Goal: Task Accomplishment & Management: Manage account settings

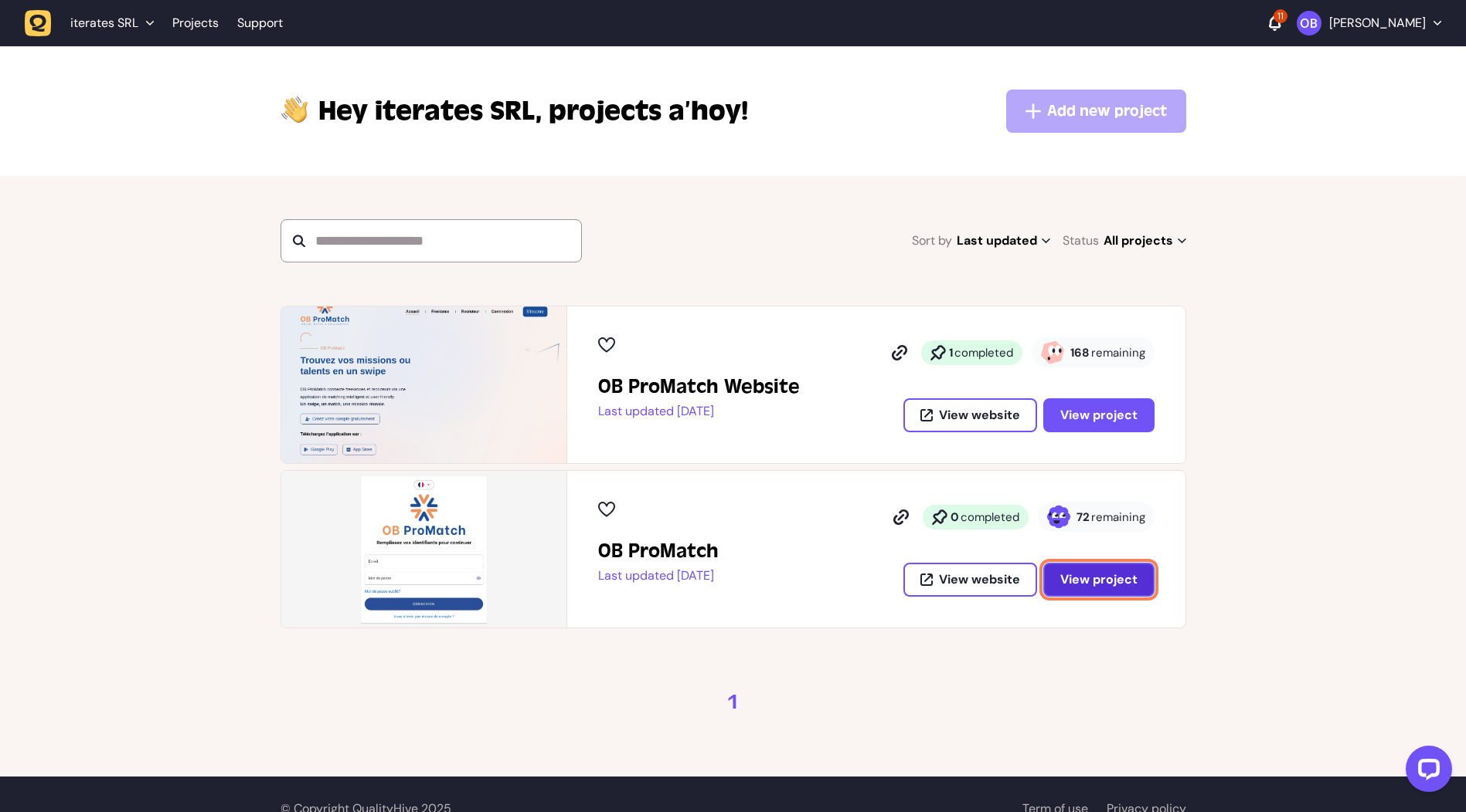
click at [1138, 581] on button "View project" at bounding box center [1098, 580] width 111 height 34
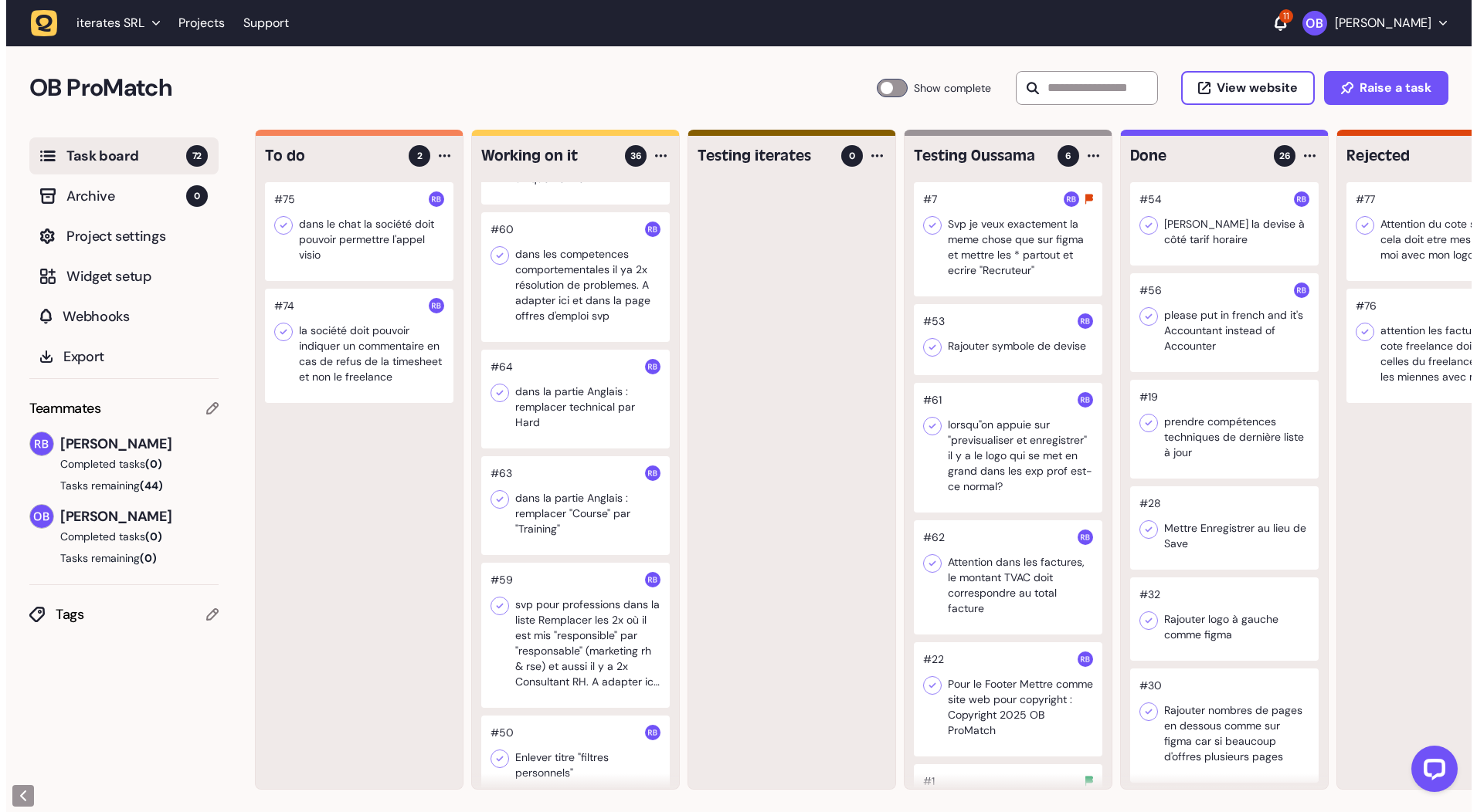
scroll to position [1082, 0]
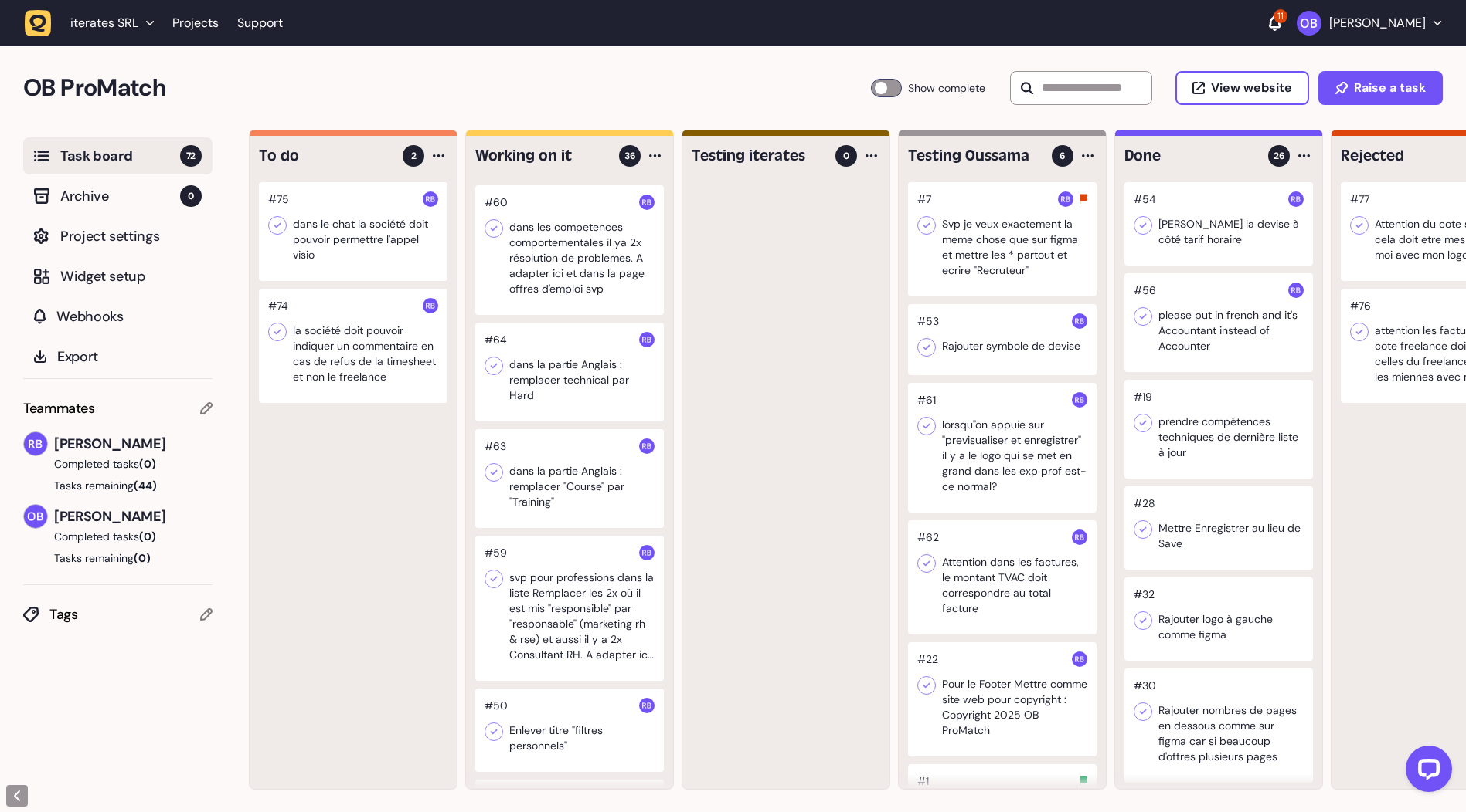
click at [571, 563] on div at bounding box center [570, 608] width 189 height 145
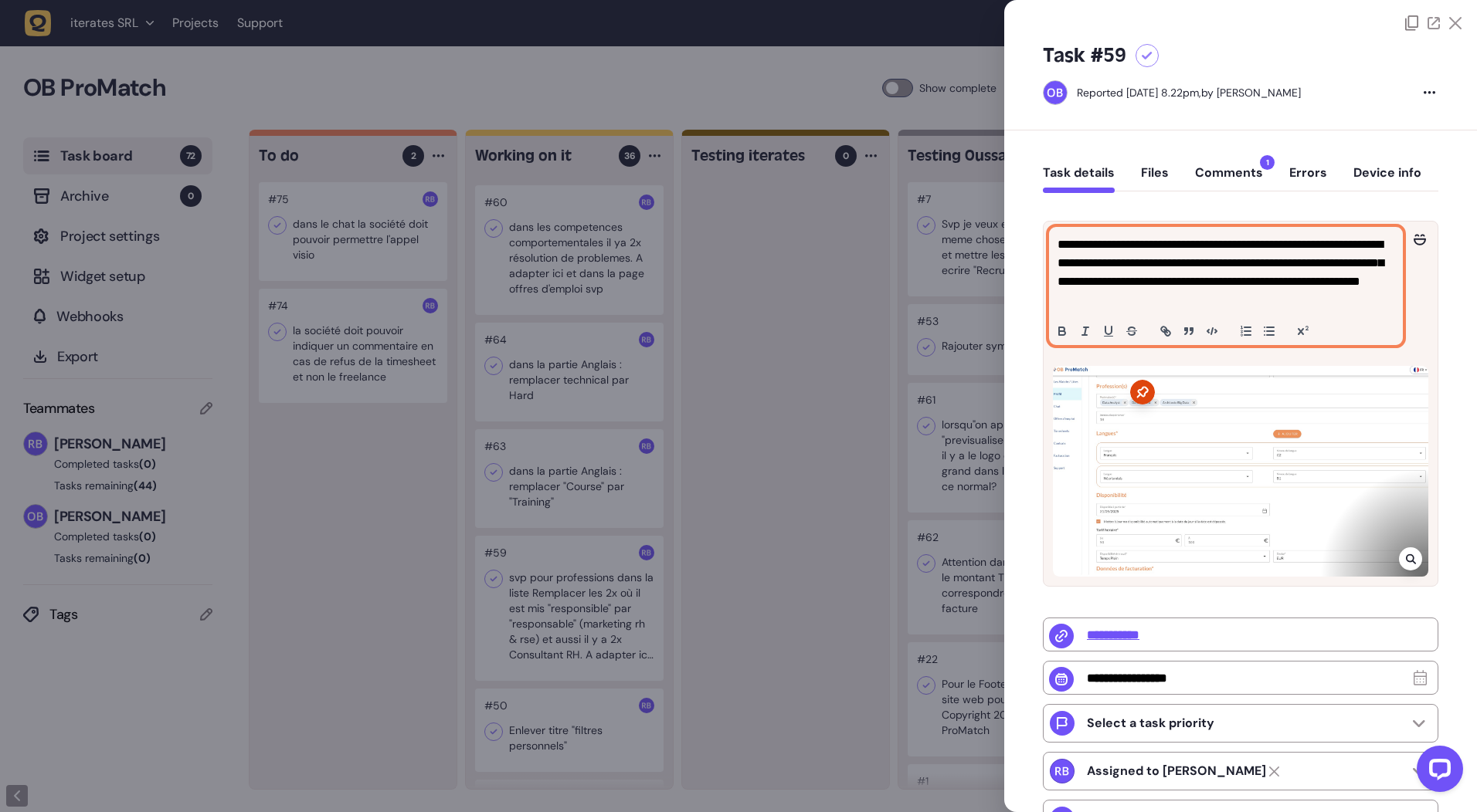
drag, startPoint x: 1257, startPoint y: 279, endPoint x: 1265, endPoint y: 292, distance: 15.3
click at [1256, 279] on p "**********" at bounding box center [1224, 273] width 333 height 74
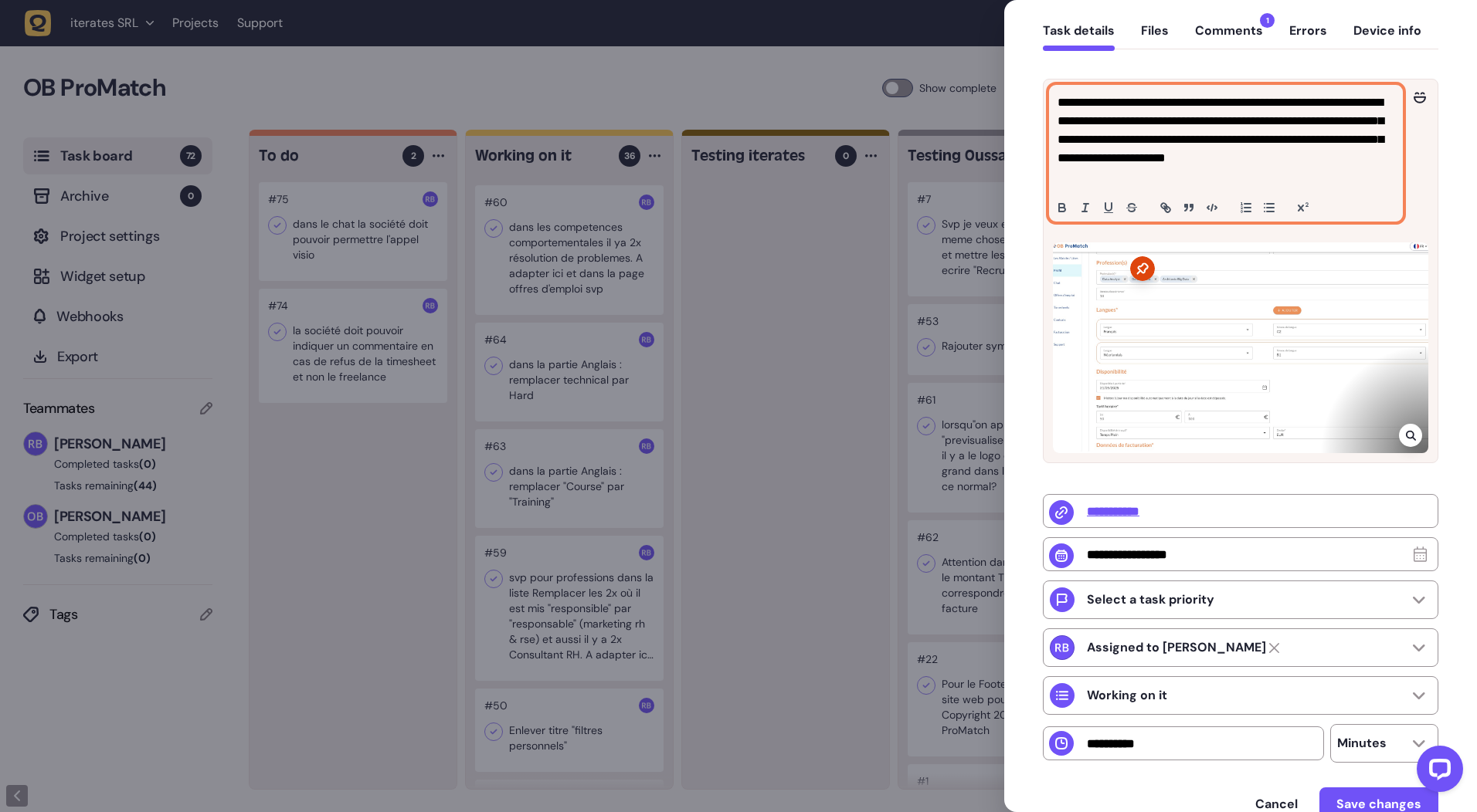
scroll to position [234, 0]
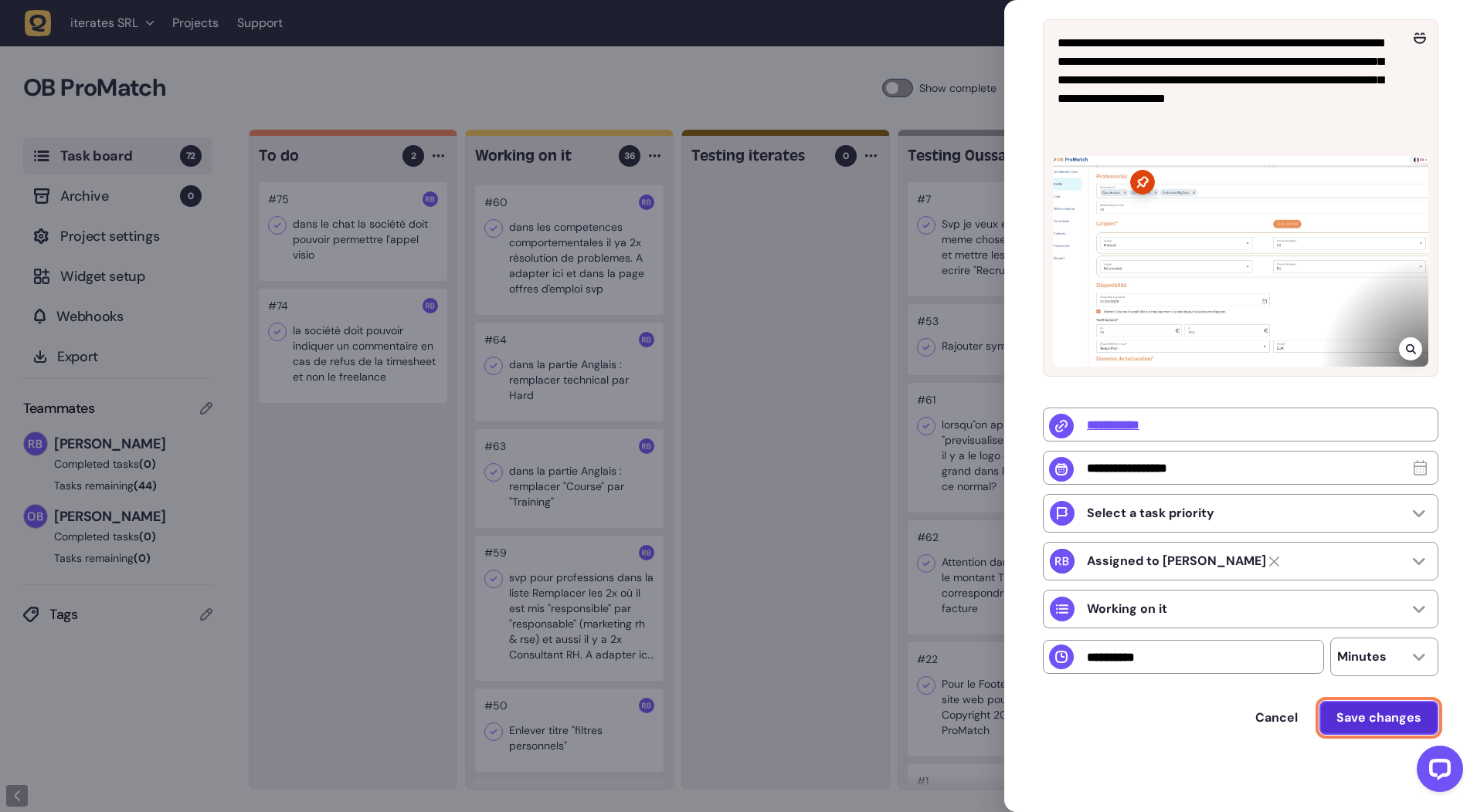
click at [1389, 729] on button "Save changes" at bounding box center [1379, 718] width 119 height 34
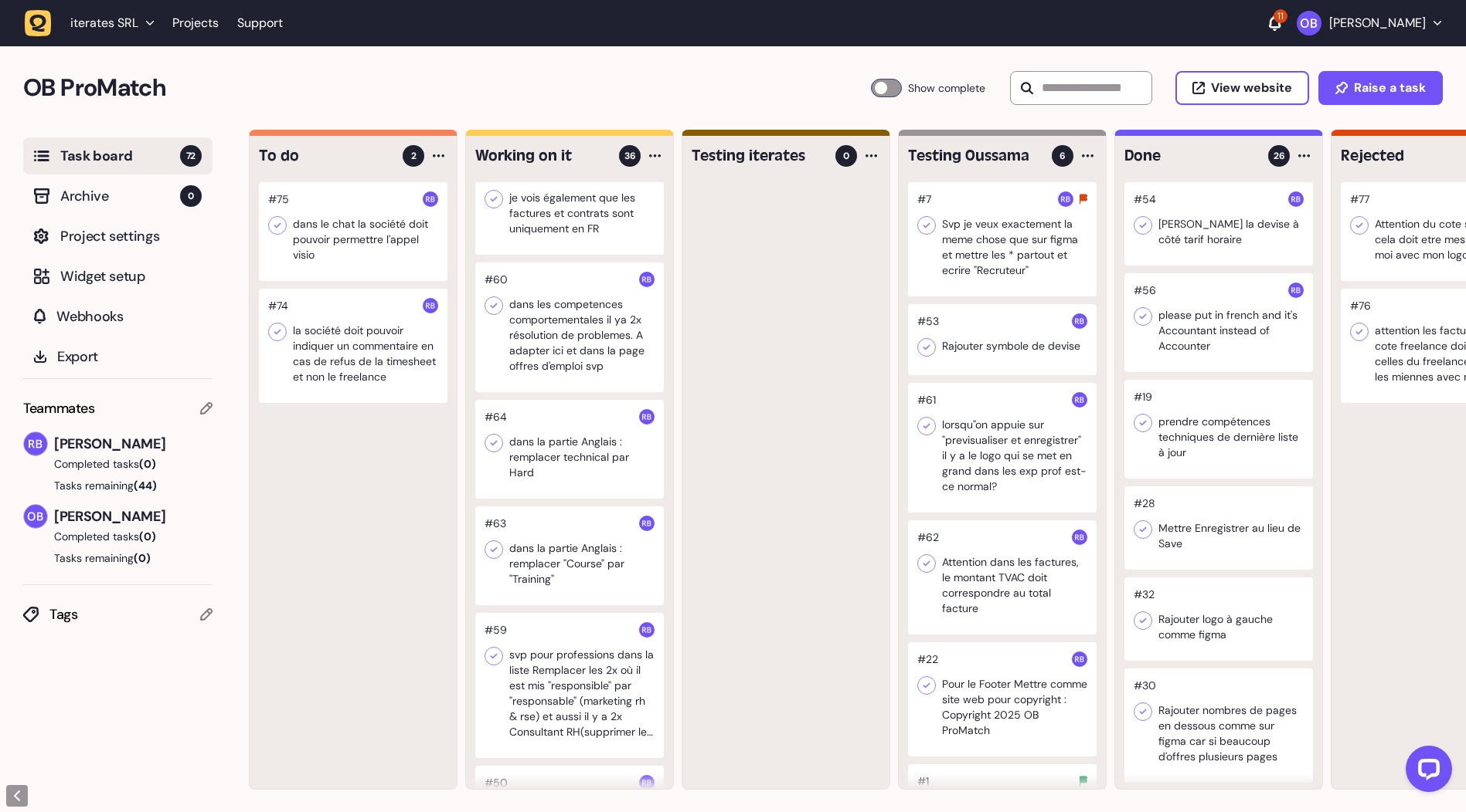
scroll to position [772, 0]
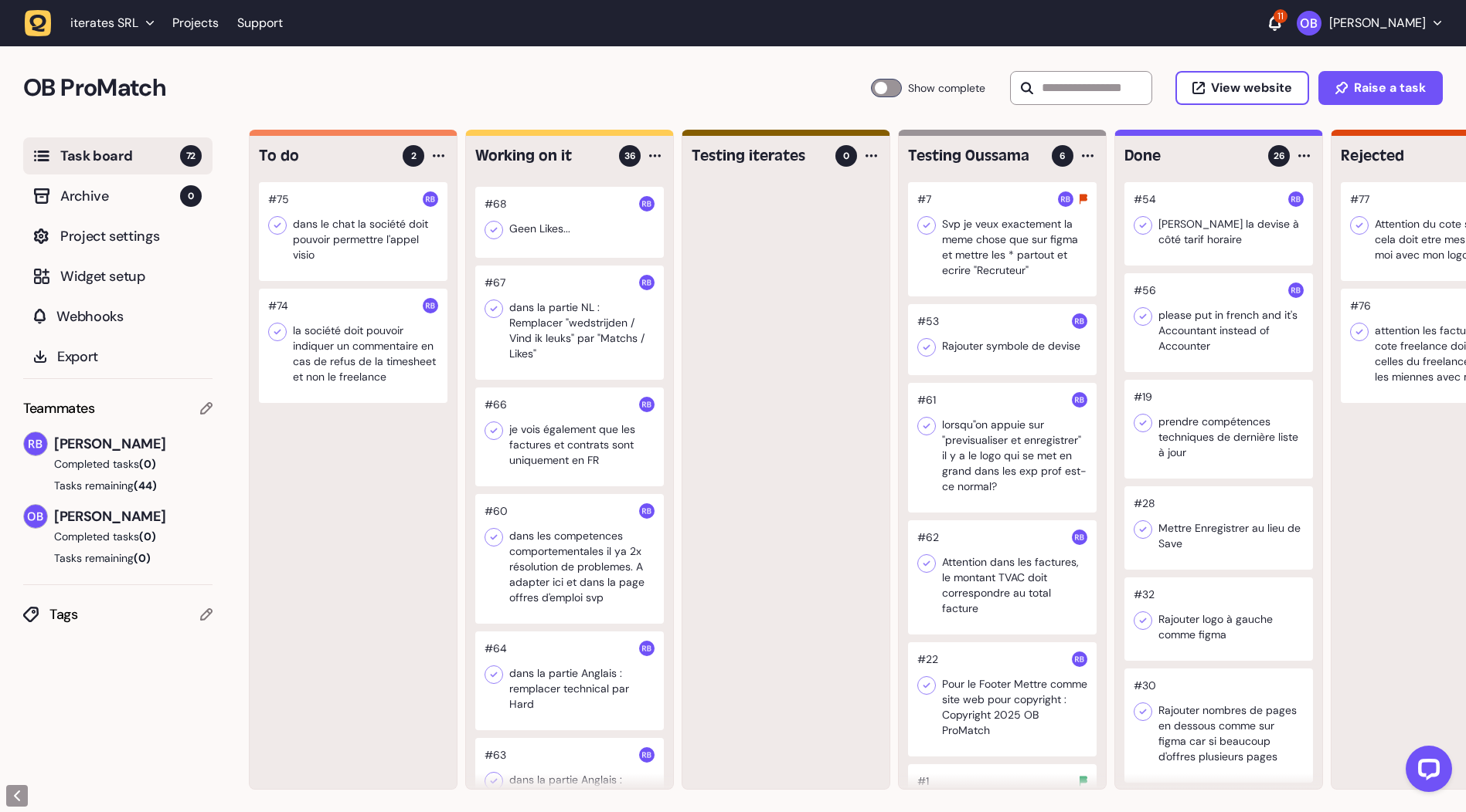
click at [609, 546] on div at bounding box center [570, 559] width 189 height 130
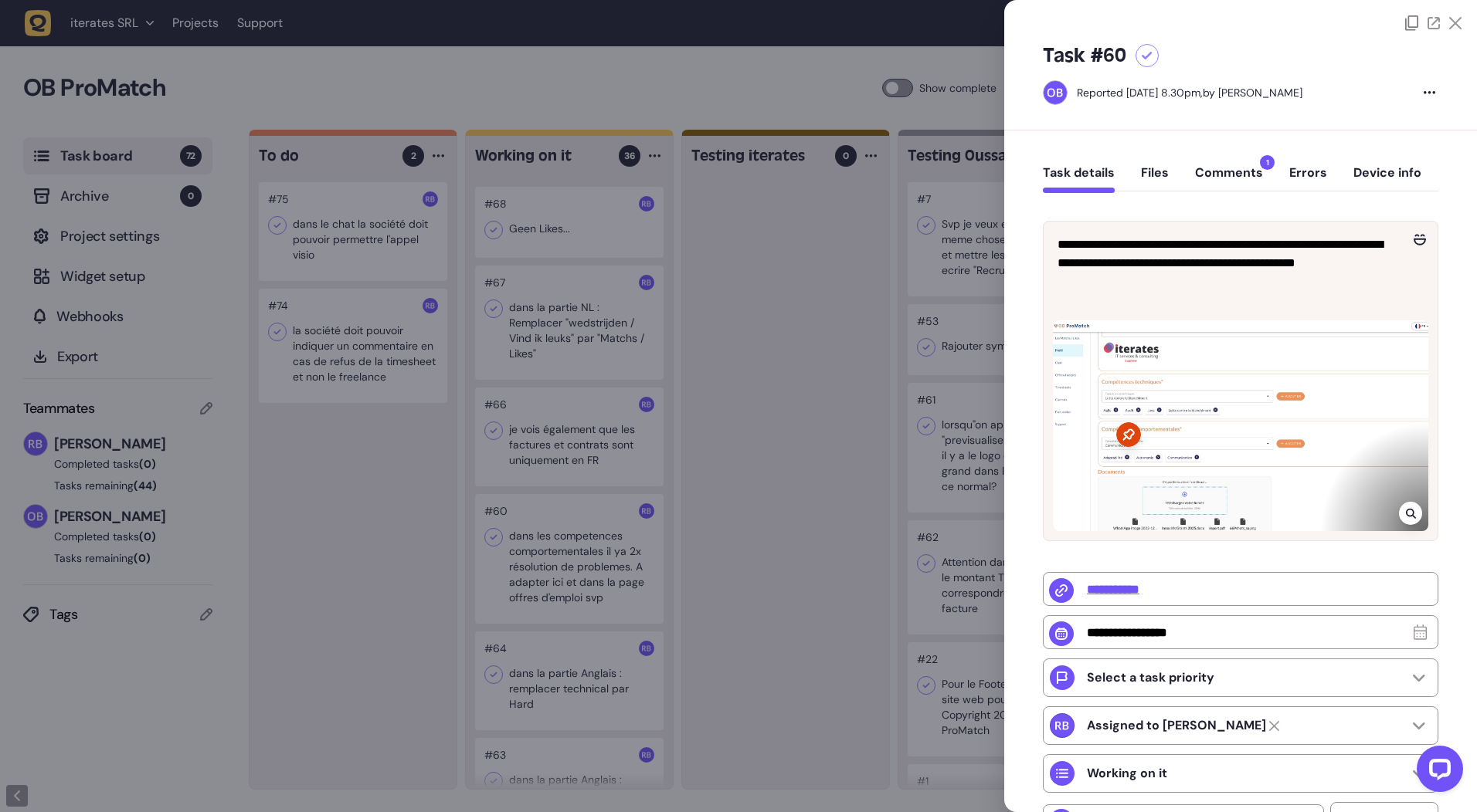
click at [581, 485] on div at bounding box center [738, 406] width 1477 height 812
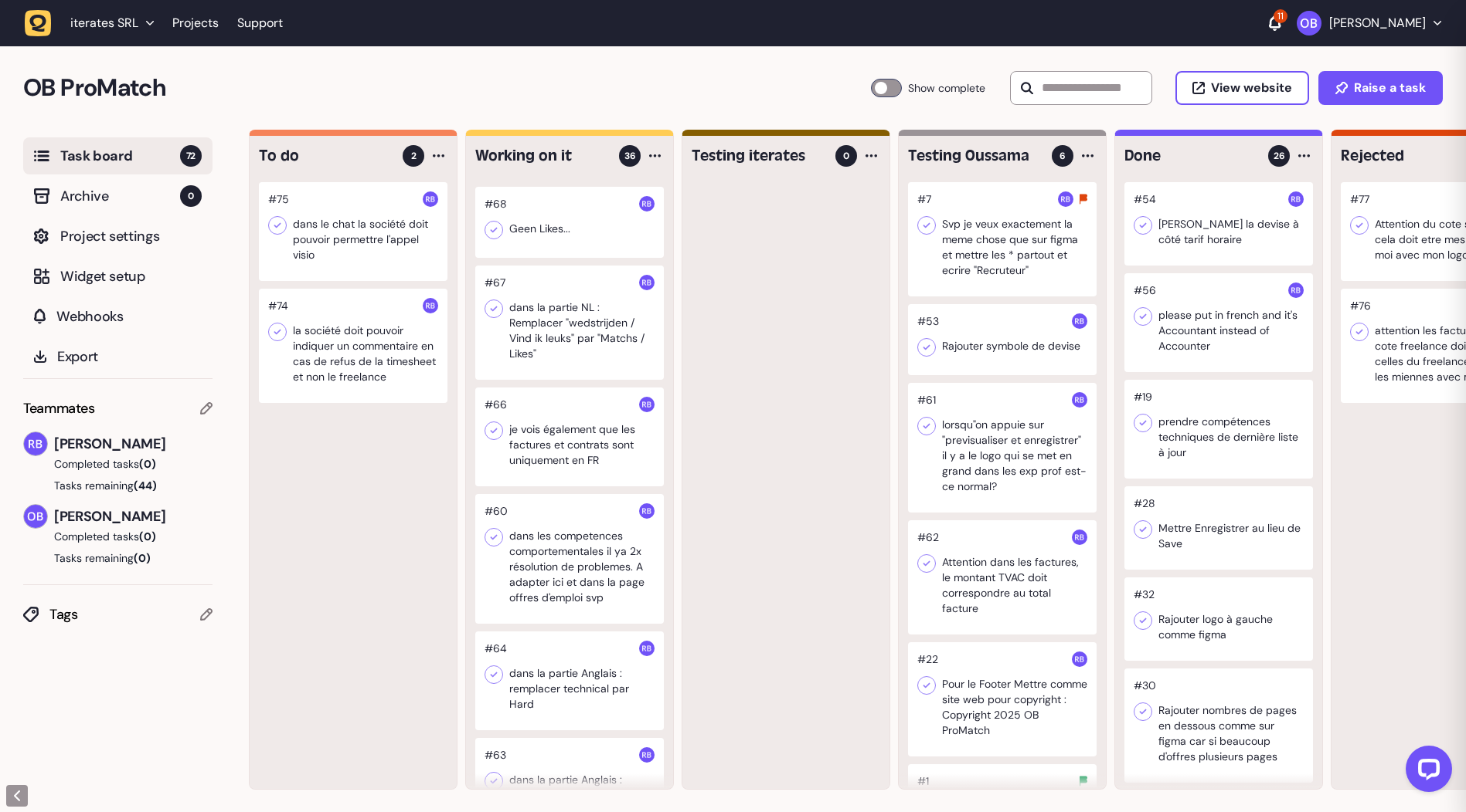
click at [568, 298] on div at bounding box center [570, 323] width 189 height 114
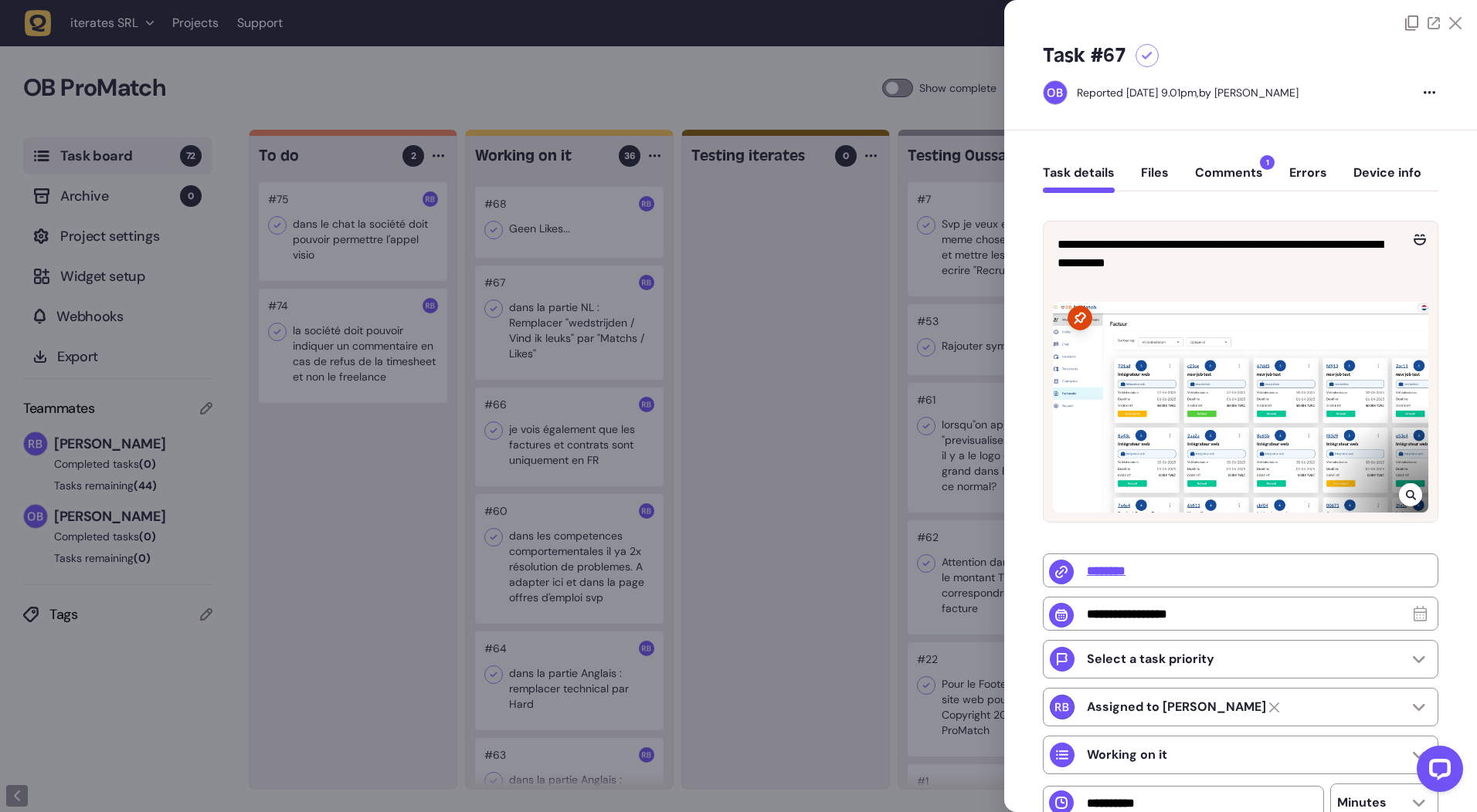
click at [564, 423] on div at bounding box center [738, 406] width 1477 height 812
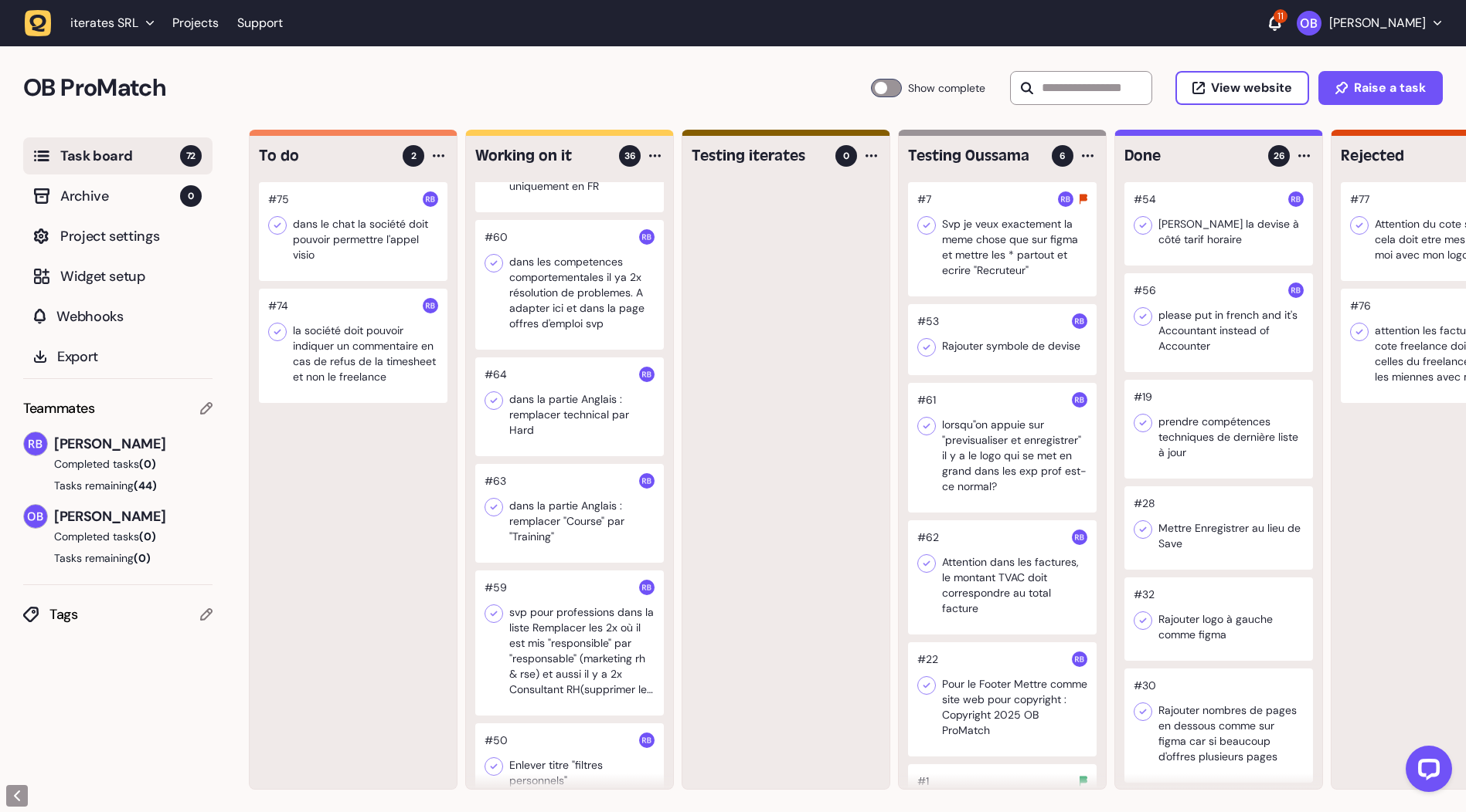
scroll to position [1082, 0]
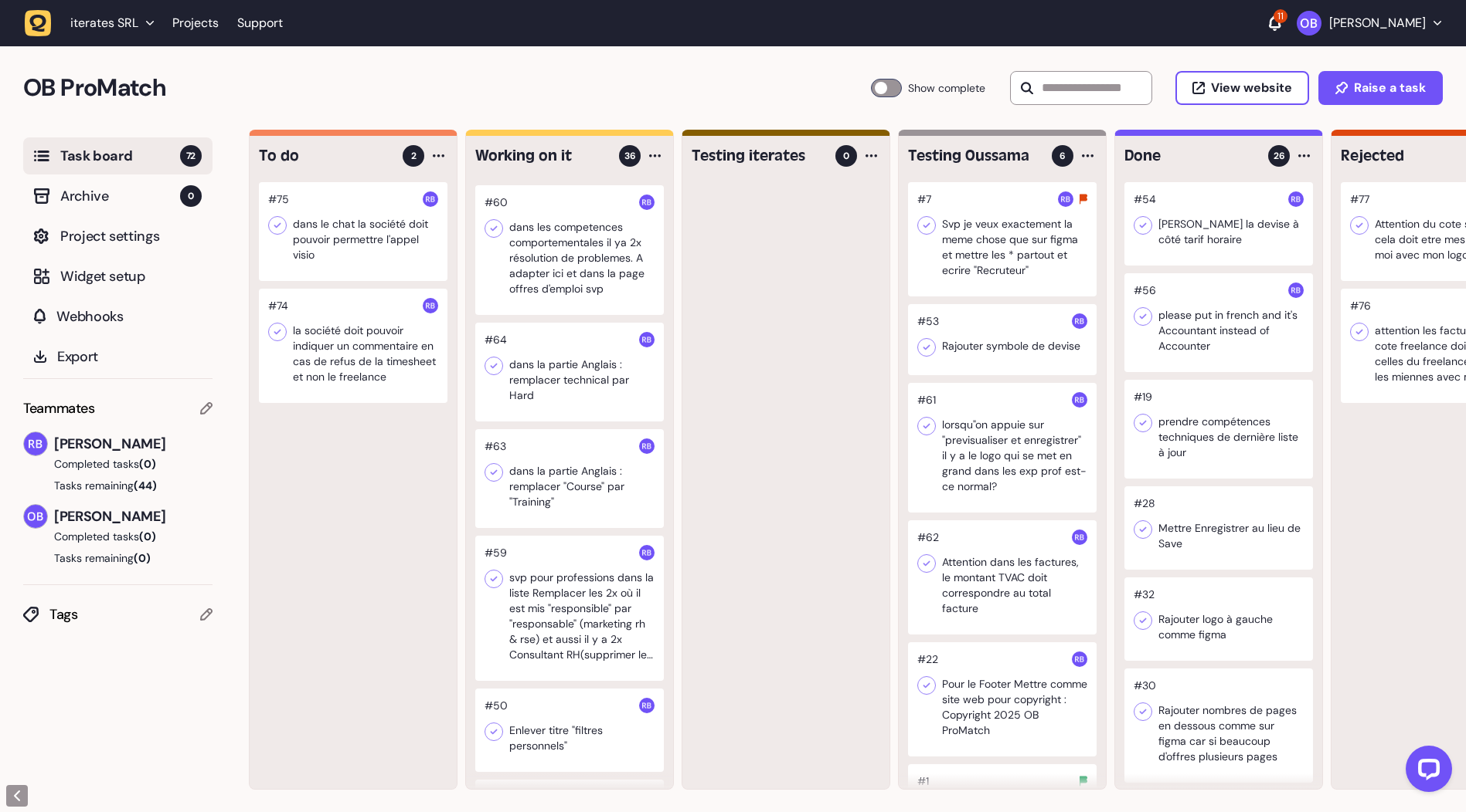
click at [568, 596] on div at bounding box center [570, 608] width 189 height 145
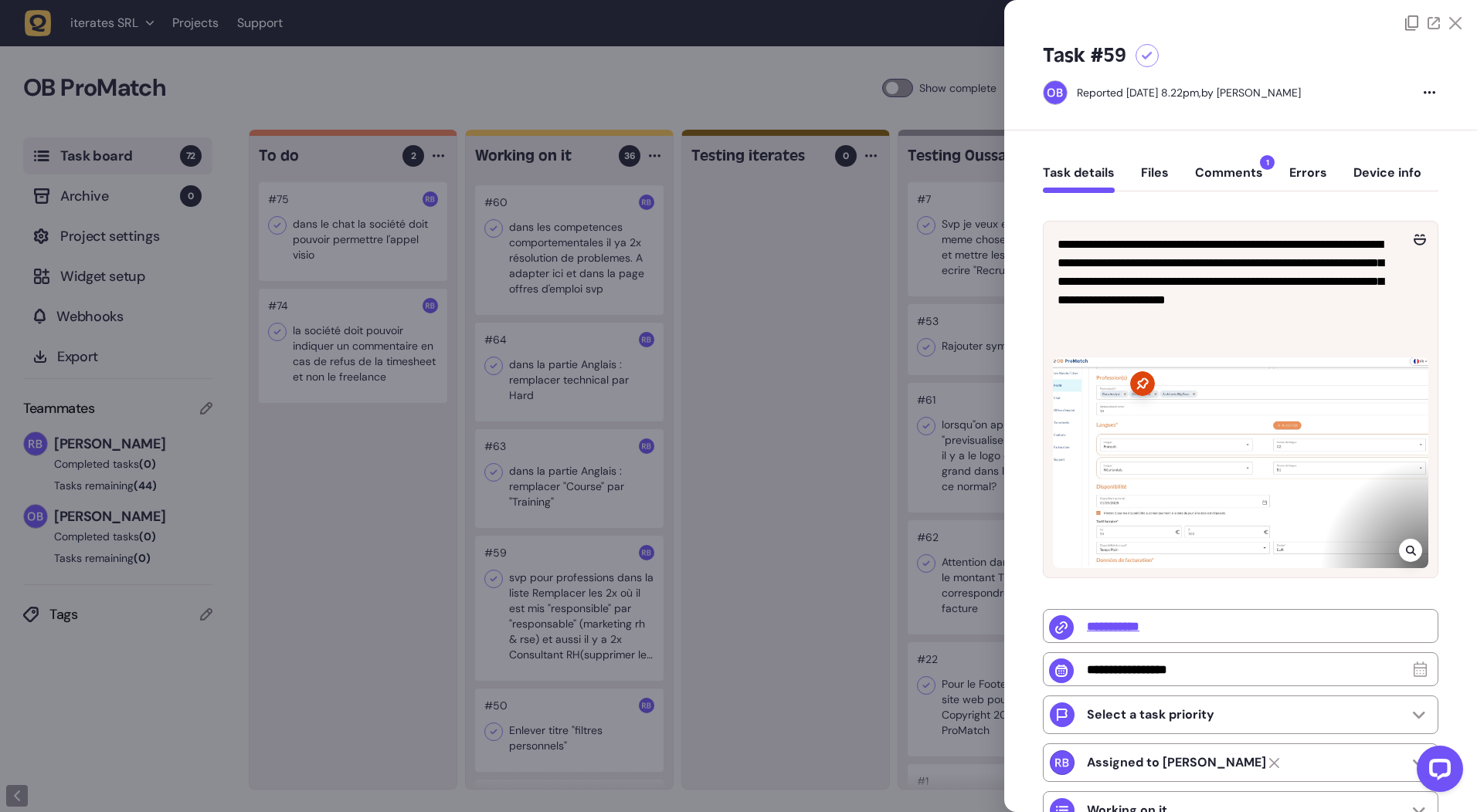
click at [541, 428] on div at bounding box center [738, 406] width 1477 height 812
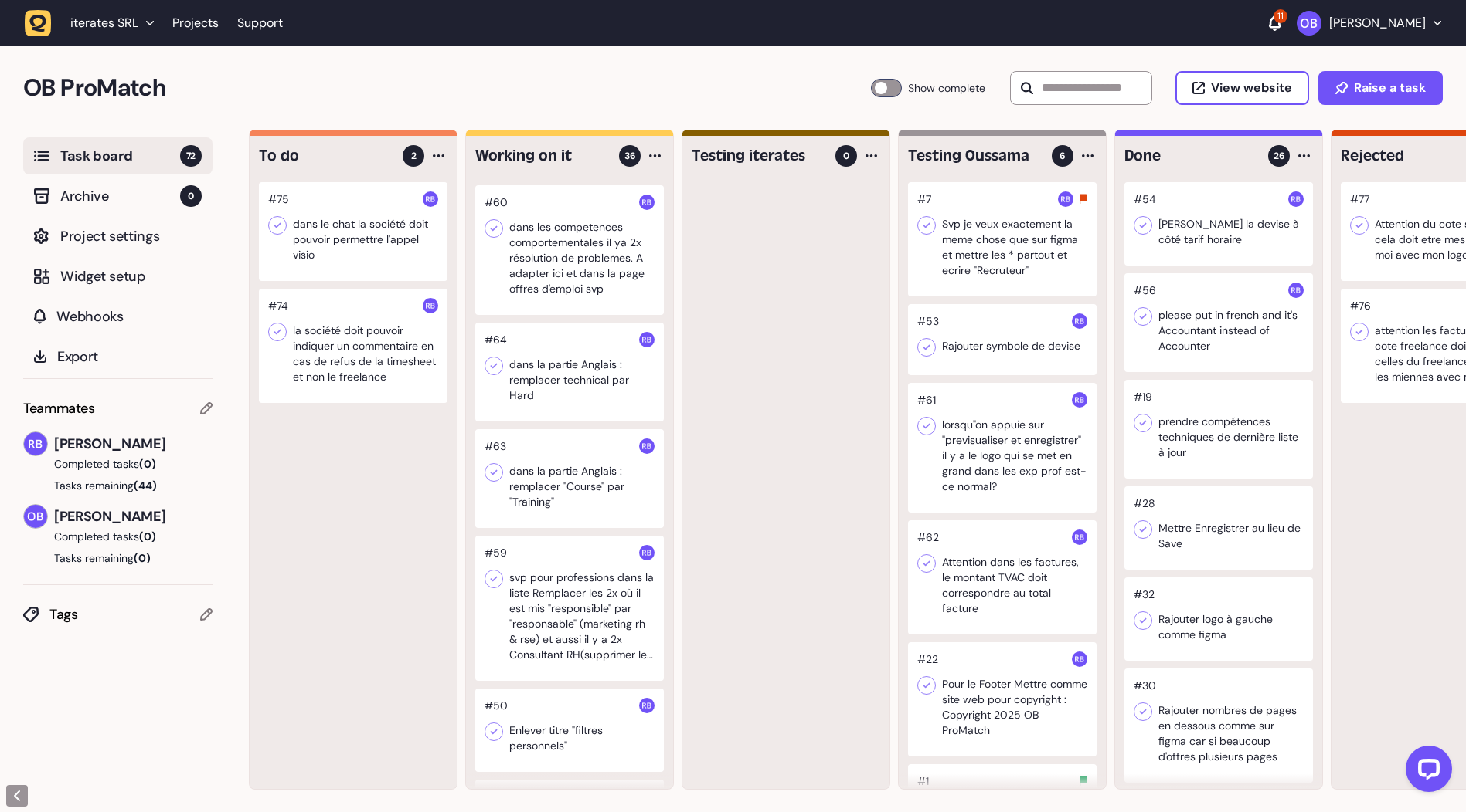
click at [550, 302] on div "#48 Date de début pour société doit permettre de voir tous les freelances dispo…" at bounding box center [569, 485] width 207 height 607
click at [549, 256] on div at bounding box center [570, 251] width 189 height 130
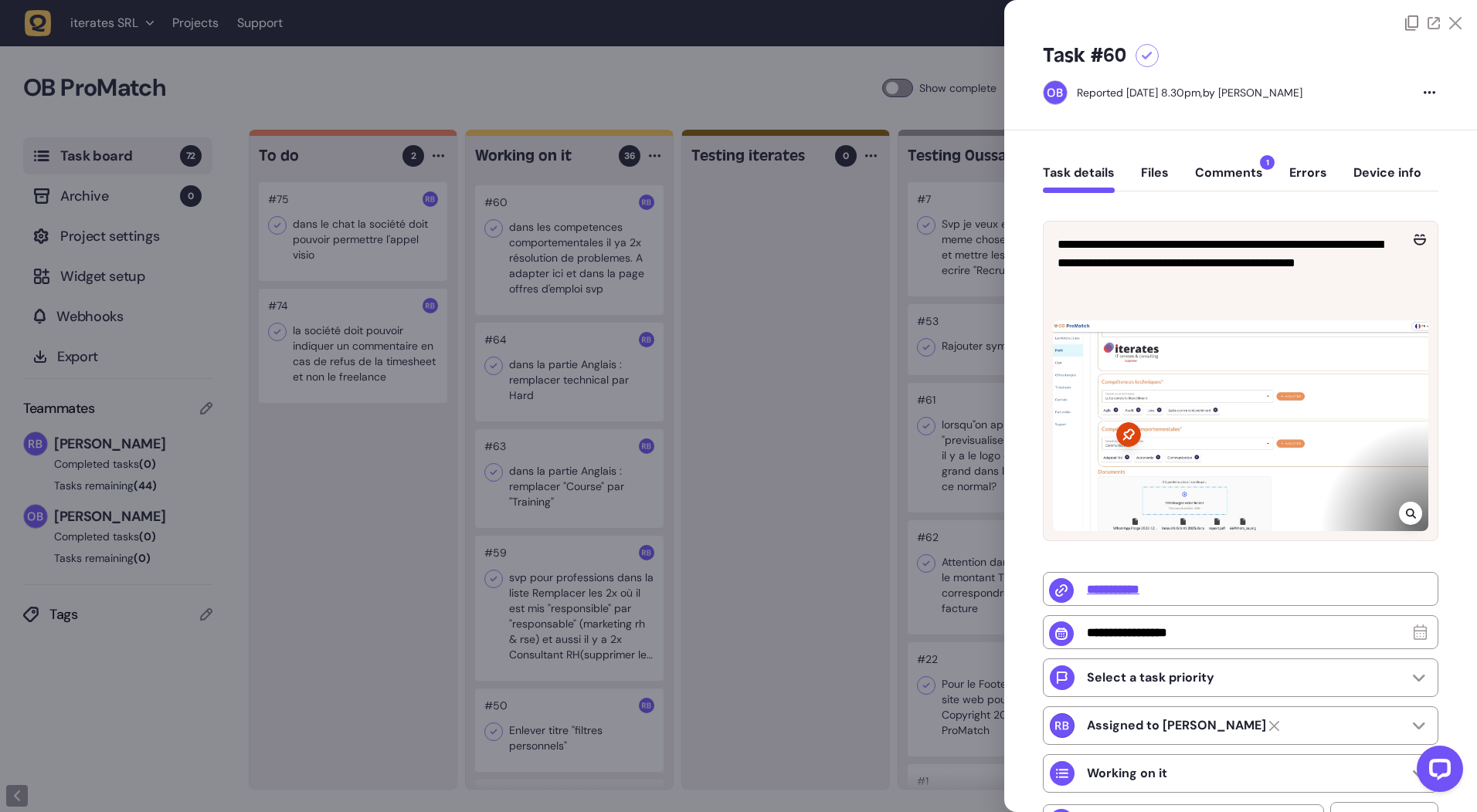
click at [558, 477] on div at bounding box center [738, 406] width 1477 height 812
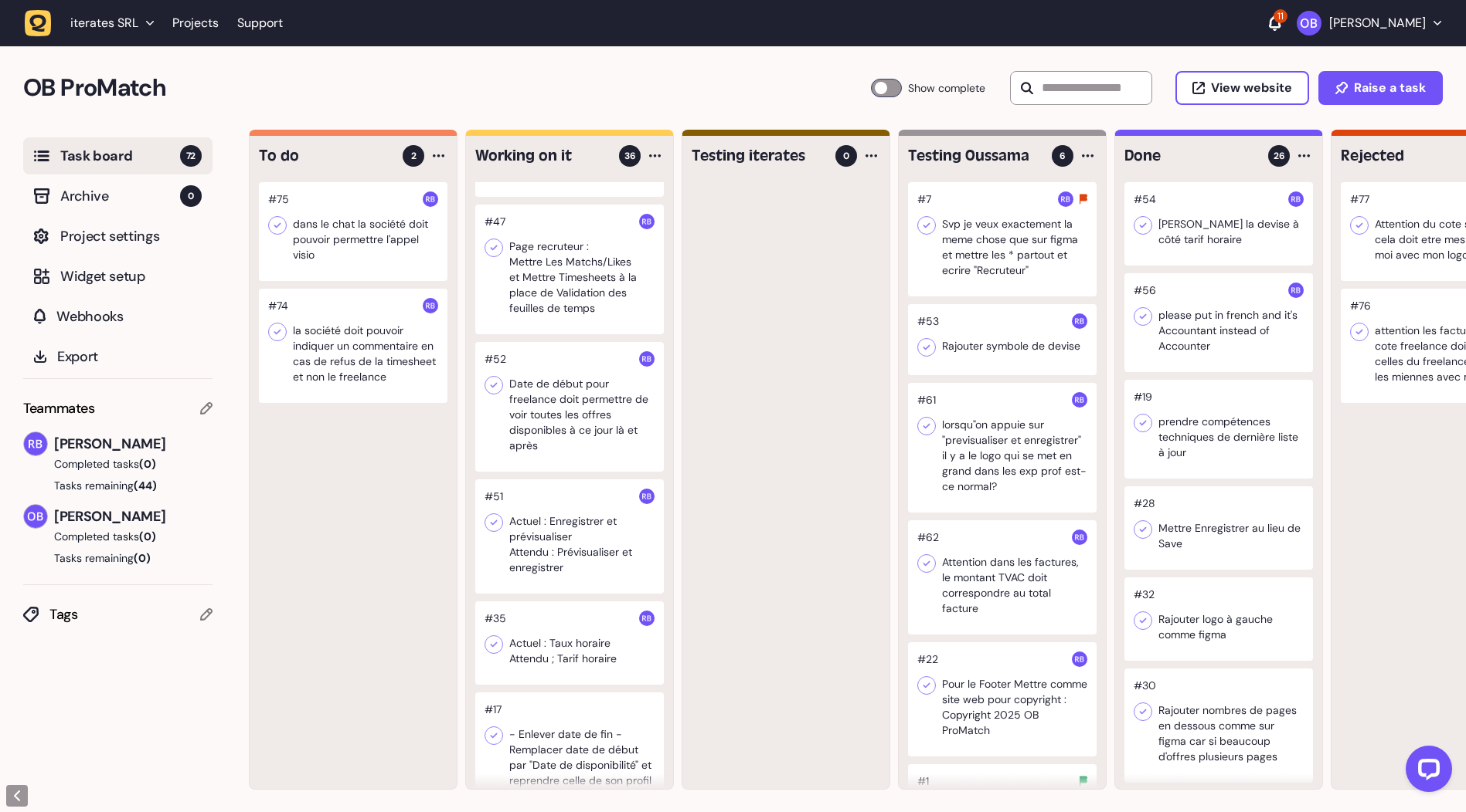
scroll to position [2162, 0]
click at [586, 375] on div at bounding box center [570, 404] width 189 height 130
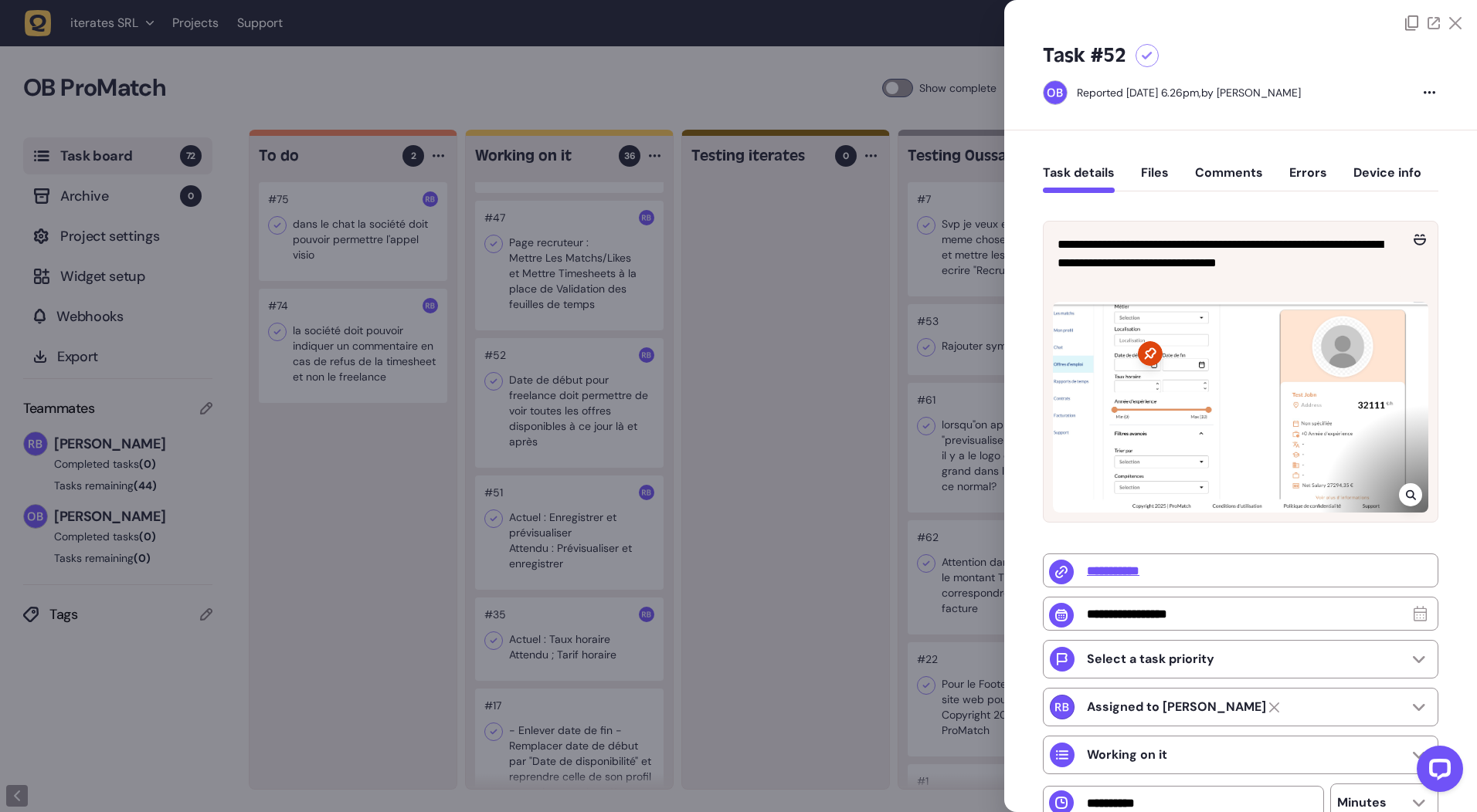
click at [1400, 288] on div at bounding box center [1241, 405] width 394 height 236
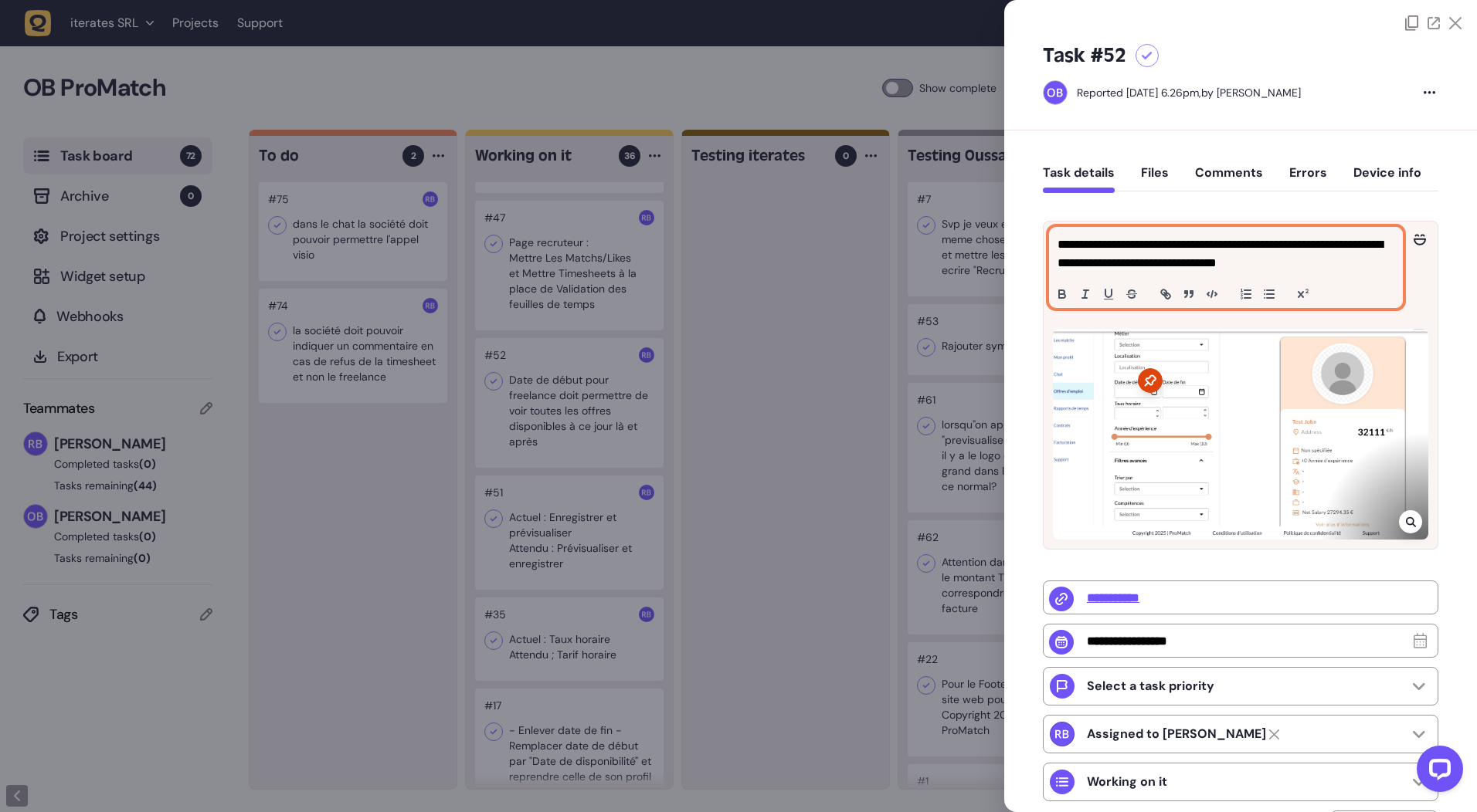
click at [1339, 271] on p "**********" at bounding box center [1224, 254] width 333 height 37
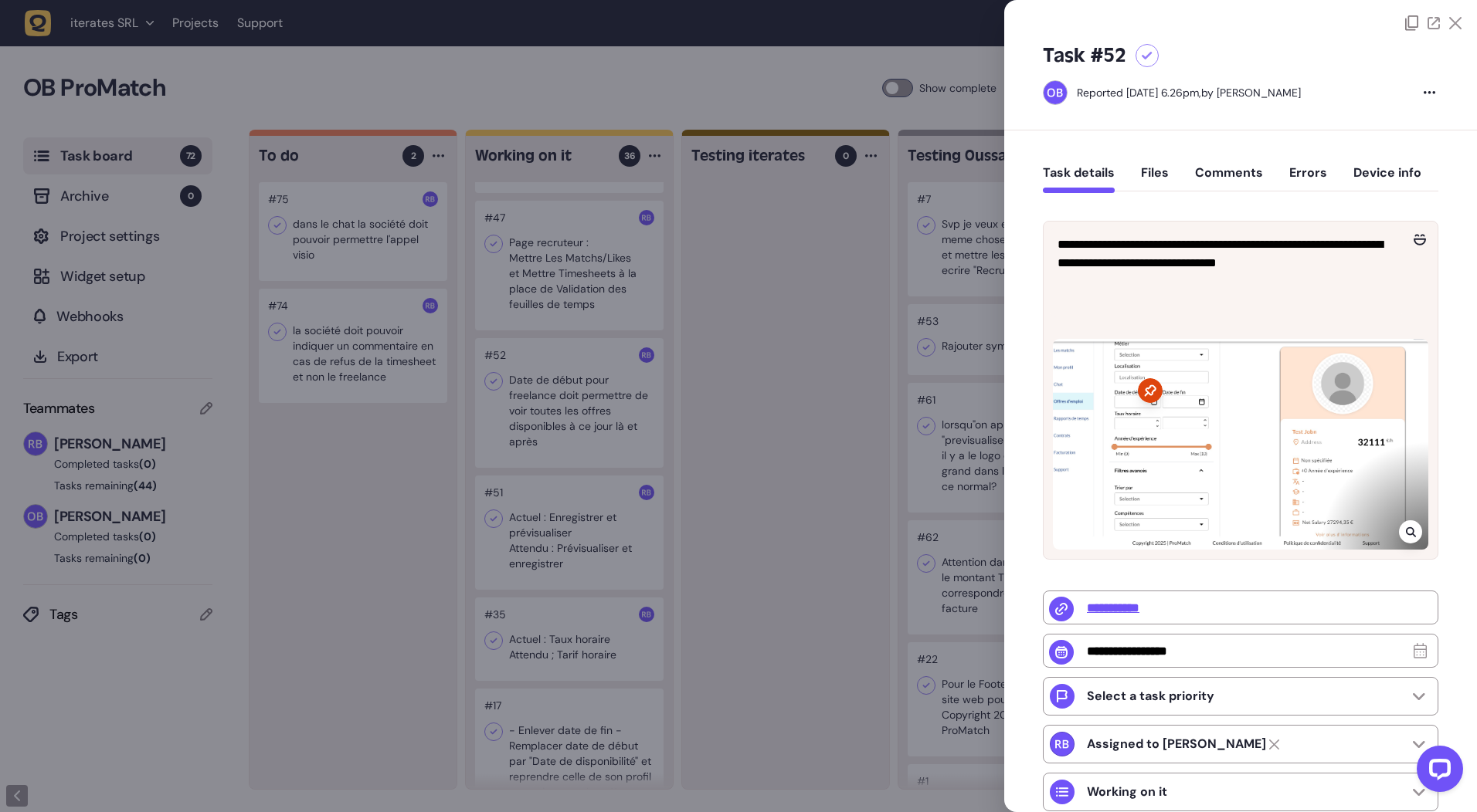
click at [1457, 22] on icon at bounding box center [1456, 23] width 12 height 12
